Goal: Information Seeking & Learning: Learn about a topic

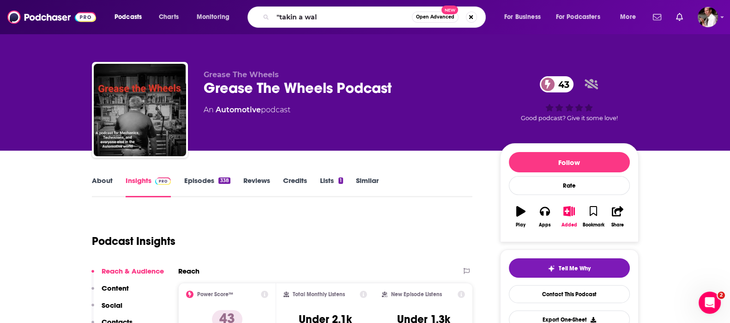
type input ""takin a walk"
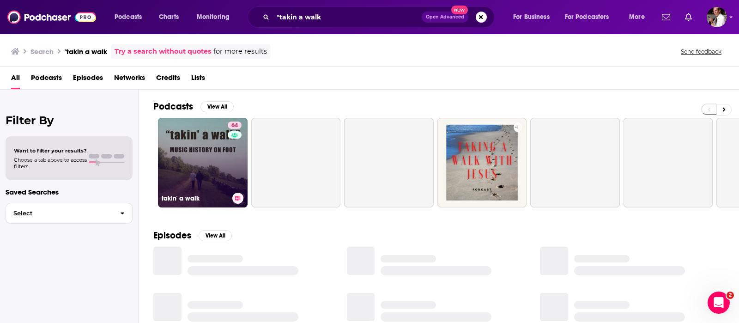
click at [192, 162] on link "64 takin' a walk" at bounding box center [203, 163] width 90 height 90
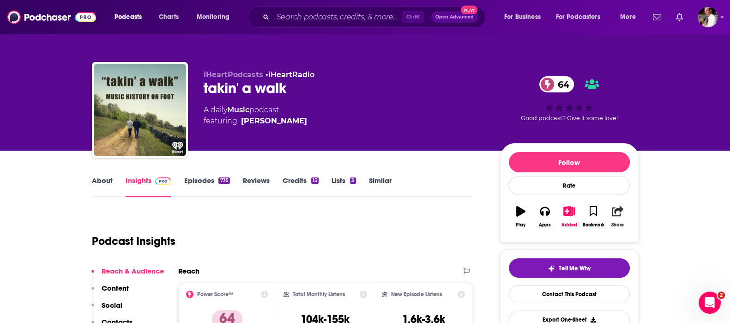
click at [617, 213] on icon "button" at bounding box center [618, 211] width 12 height 10
click at [654, 259] on icon "Show Share dropdown" at bounding box center [652, 258] width 18 height 7
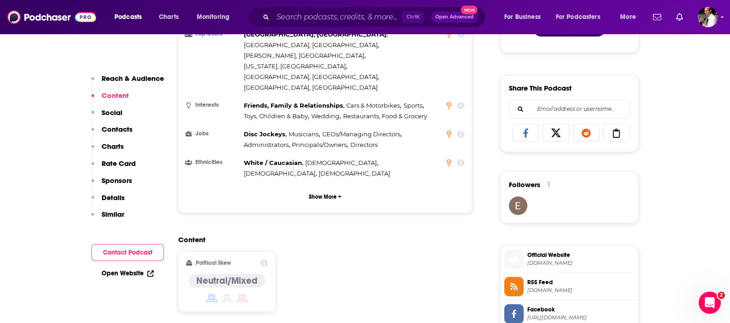
scroll to position [616, 0]
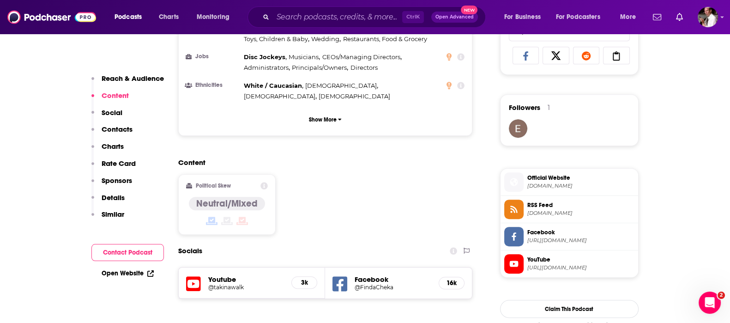
click at [544, 181] on span "Official Website" at bounding box center [580, 178] width 107 height 8
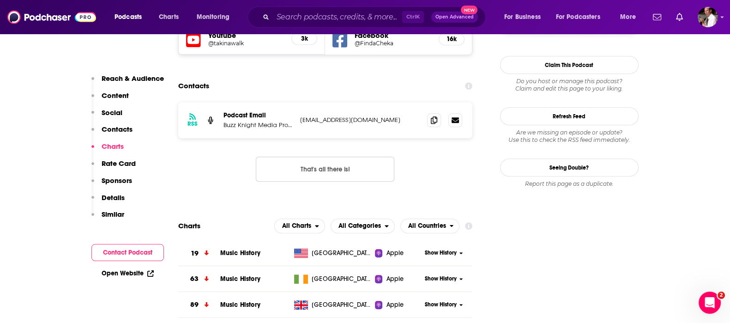
scroll to position [923, 0]
